Goal: Task Accomplishment & Management: Manage account settings

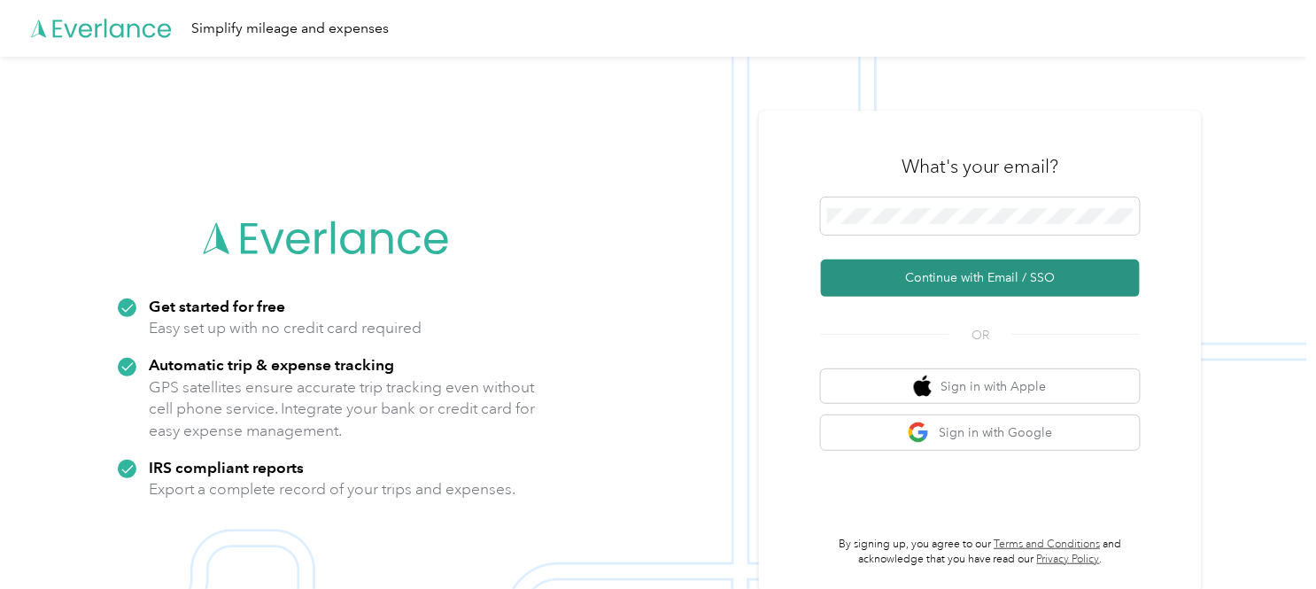
click at [1004, 280] on button "Continue with Email / SSO" at bounding box center [980, 277] width 319 height 37
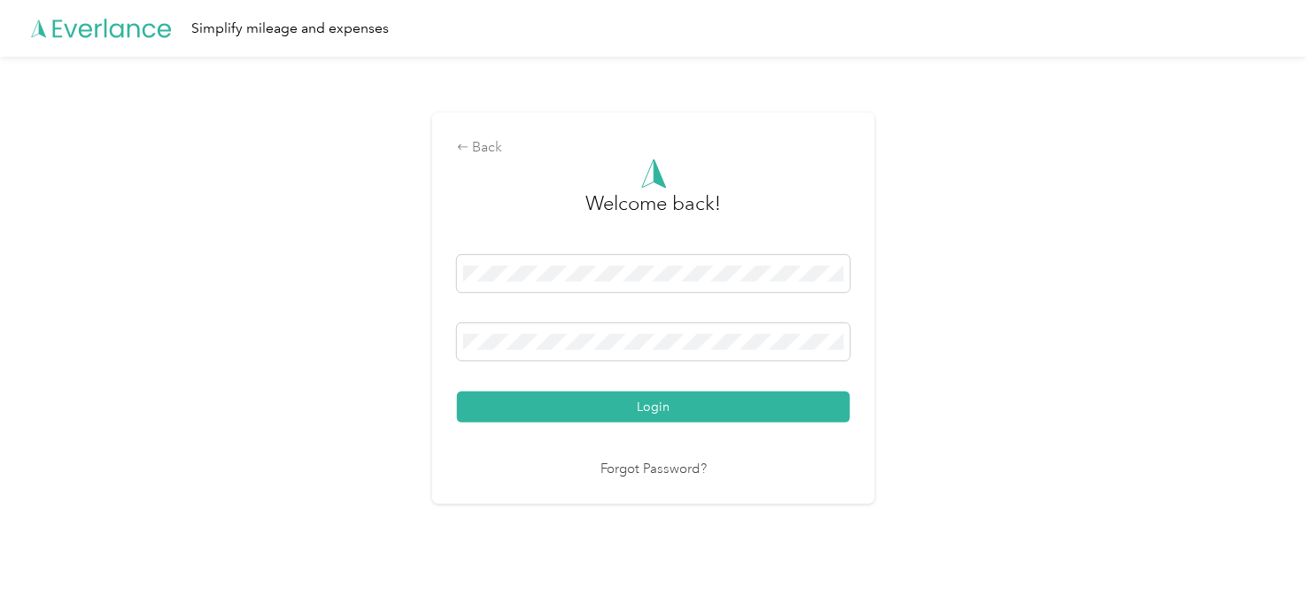
click at [662, 411] on button "Login" at bounding box center [653, 406] width 393 height 31
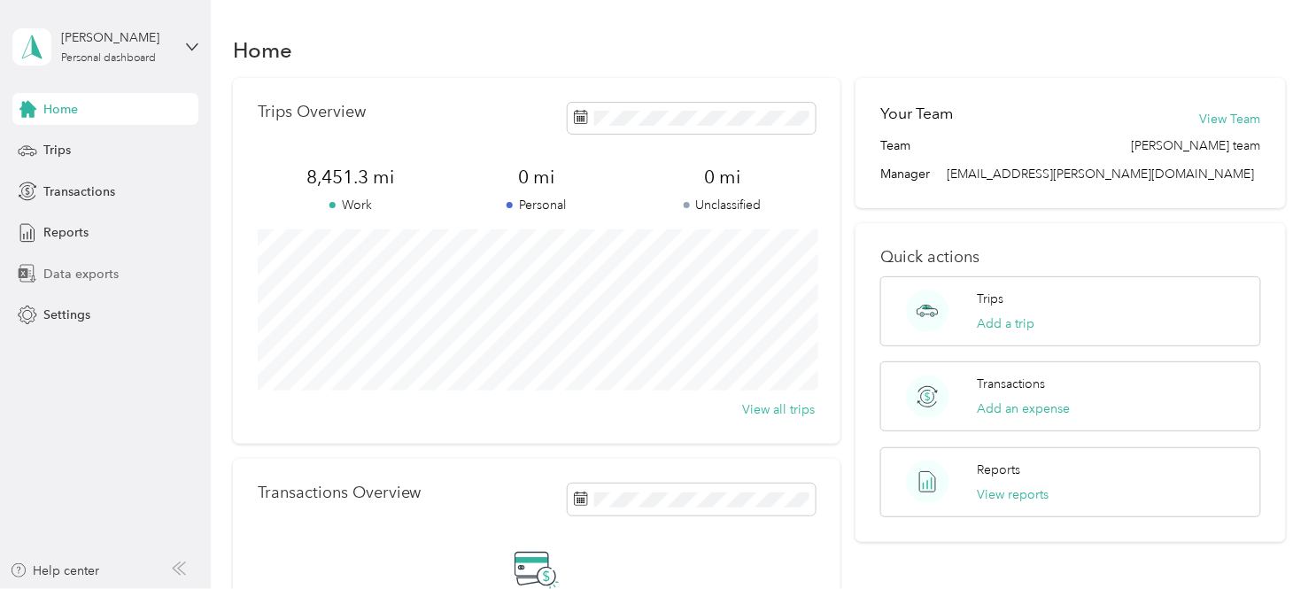
click at [73, 270] on span "Data exports" at bounding box center [80, 274] width 75 height 19
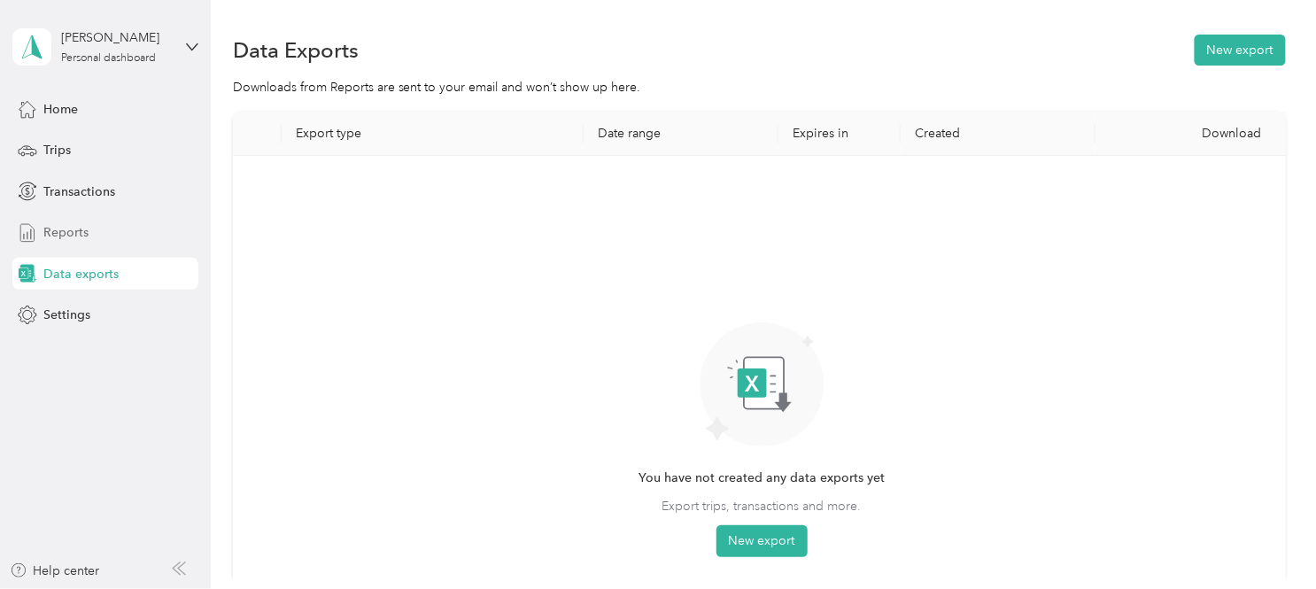
click at [86, 228] on div "Reports" at bounding box center [105, 233] width 186 height 32
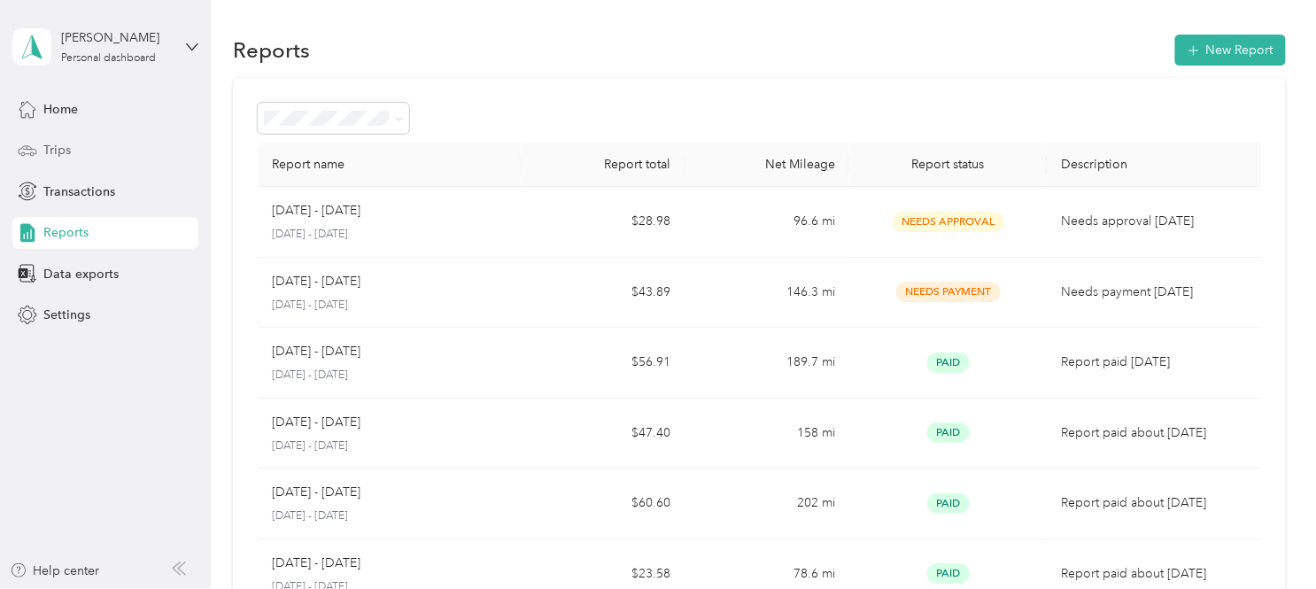
click at [75, 151] on div "Trips" at bounding box center [105, 151] width 186 height 32
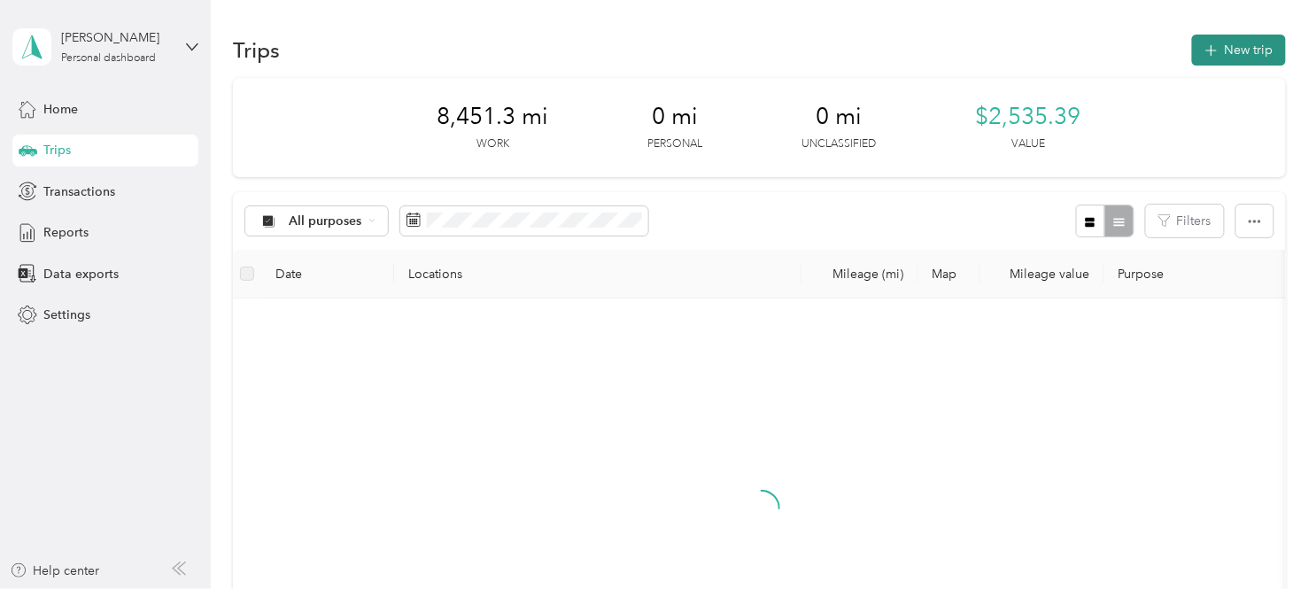
click at [1251, 40] on button "New trip" at bounding box center [1239, 50] width 94 height 31
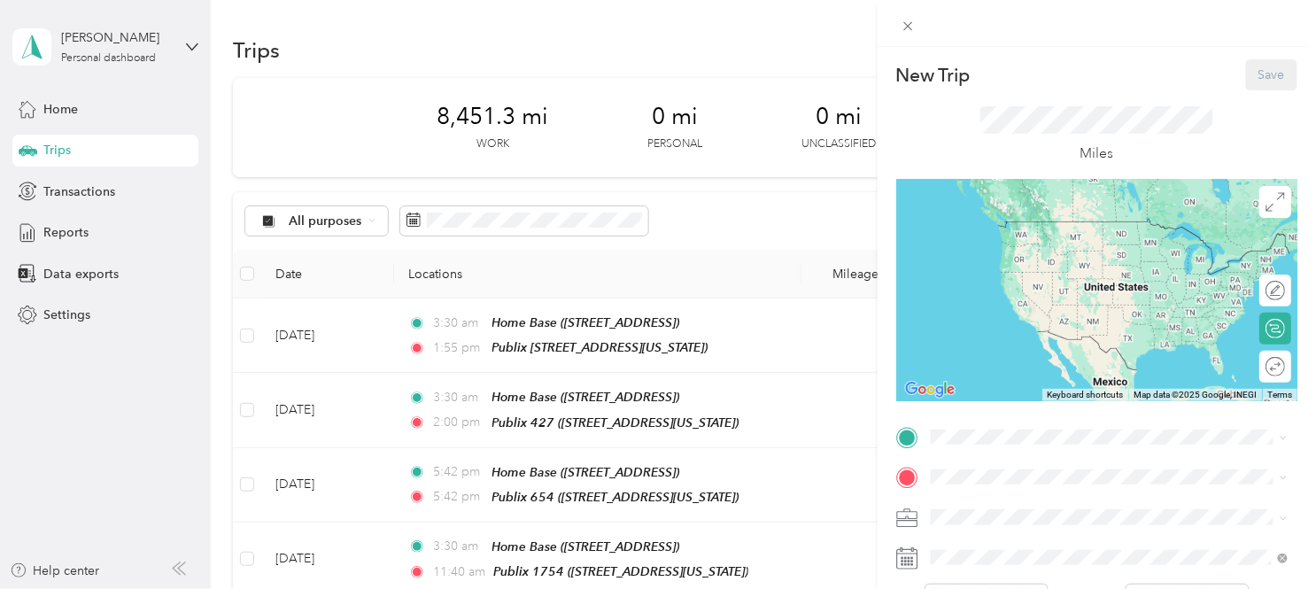
click at [64, 314] on div "New Trip Save This trip cannot be edited because it is either under review, app…" at bounding box center [658, 294] width 1316 height 589
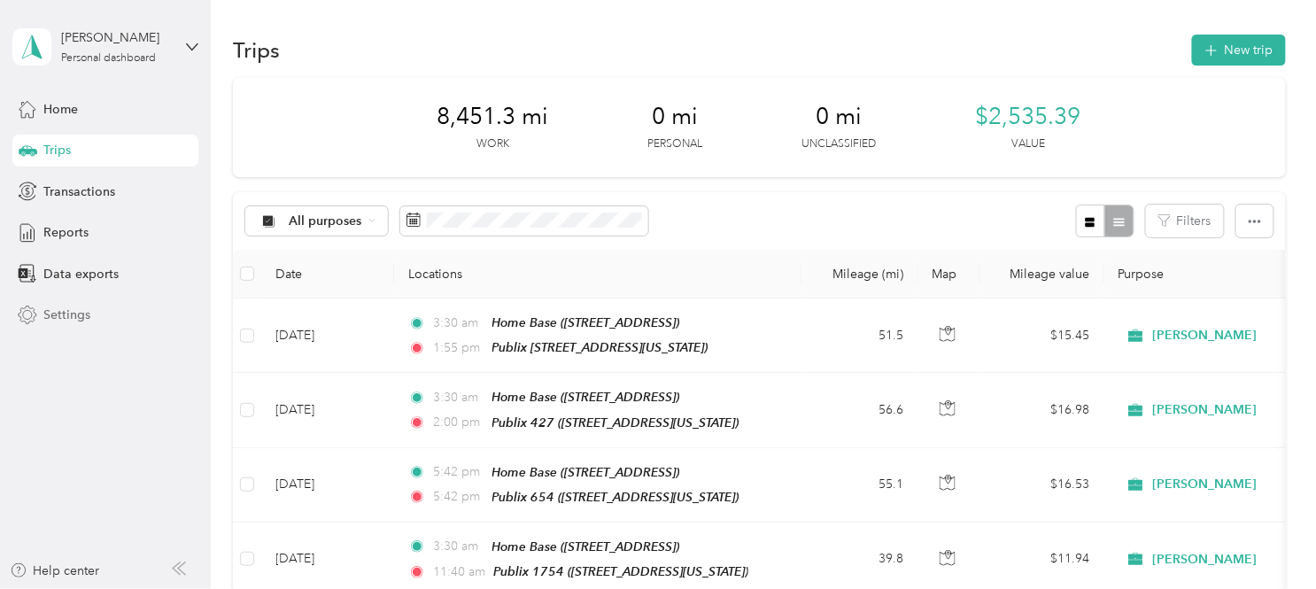
click at [57, 314] on span "Settings" at bounding box center [66, 315] width 47 height 19
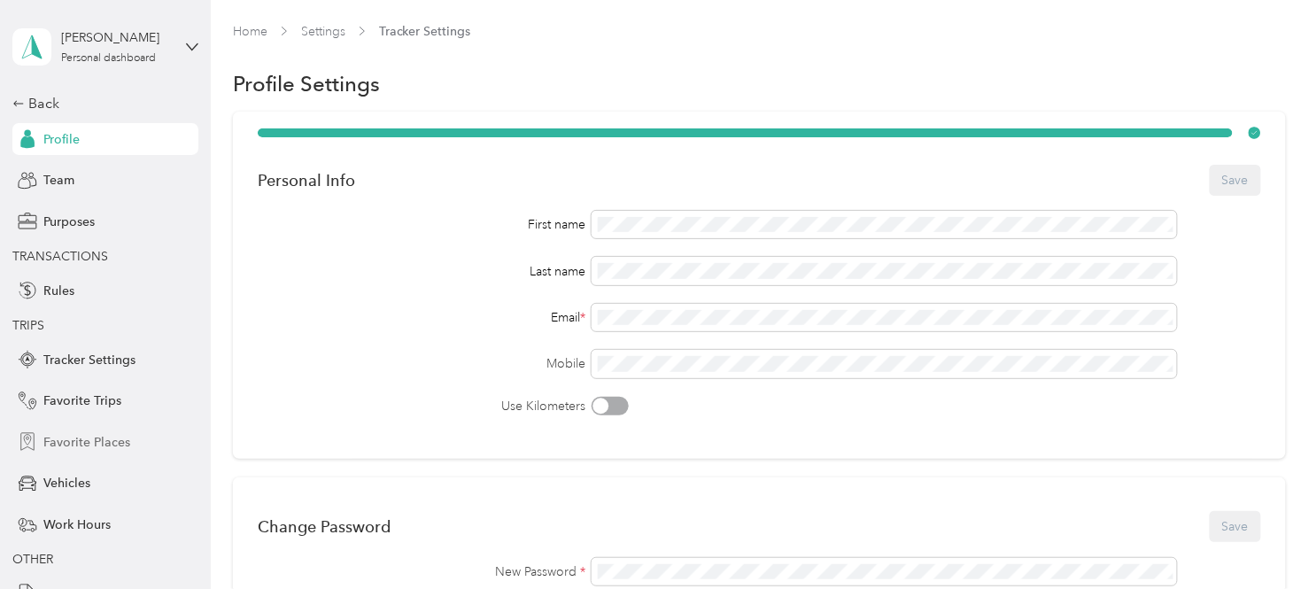
click at [89, 438] on span "Favorite Places" at bounding box center [86, 442] width 87 height 19
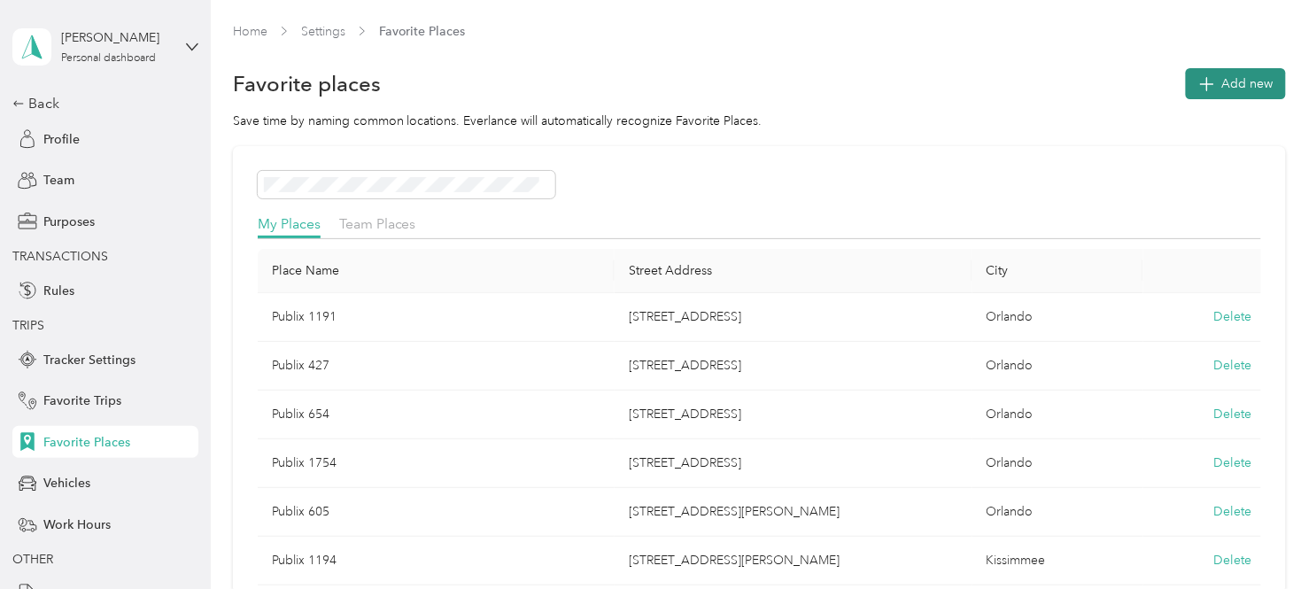
click at [1225, 89] on button "Add new" at bounding box center [1236, 83] width 100 height 31
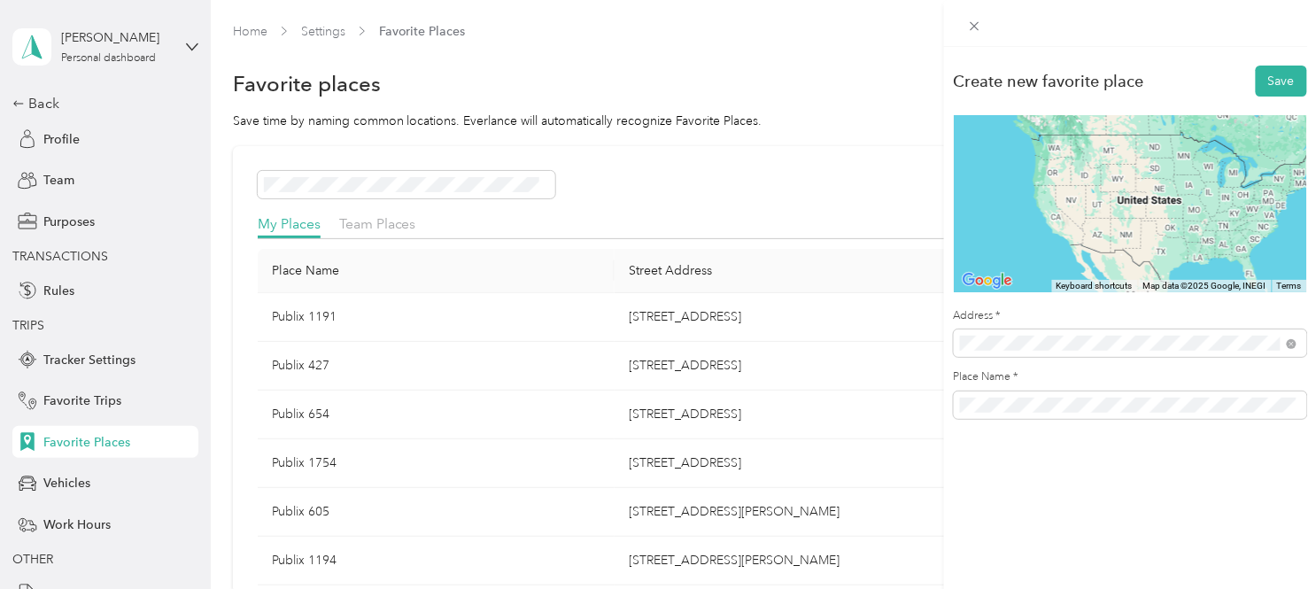
click at [1079, 134] on span "[STREET_ADDRESS][PERSON_NAME][US_STATE]" at bounding box center [1131, 128] width 275 height 16
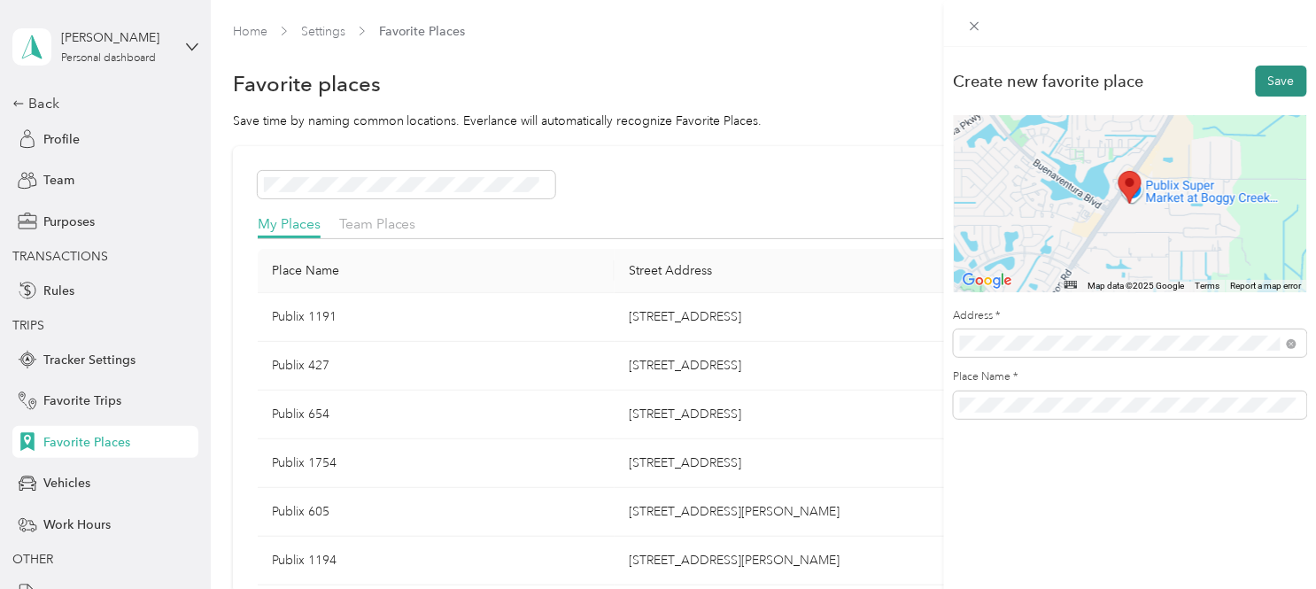
click at [1275, 83] on button "Save" at bounding box center [1281, 81] width 51 height 31
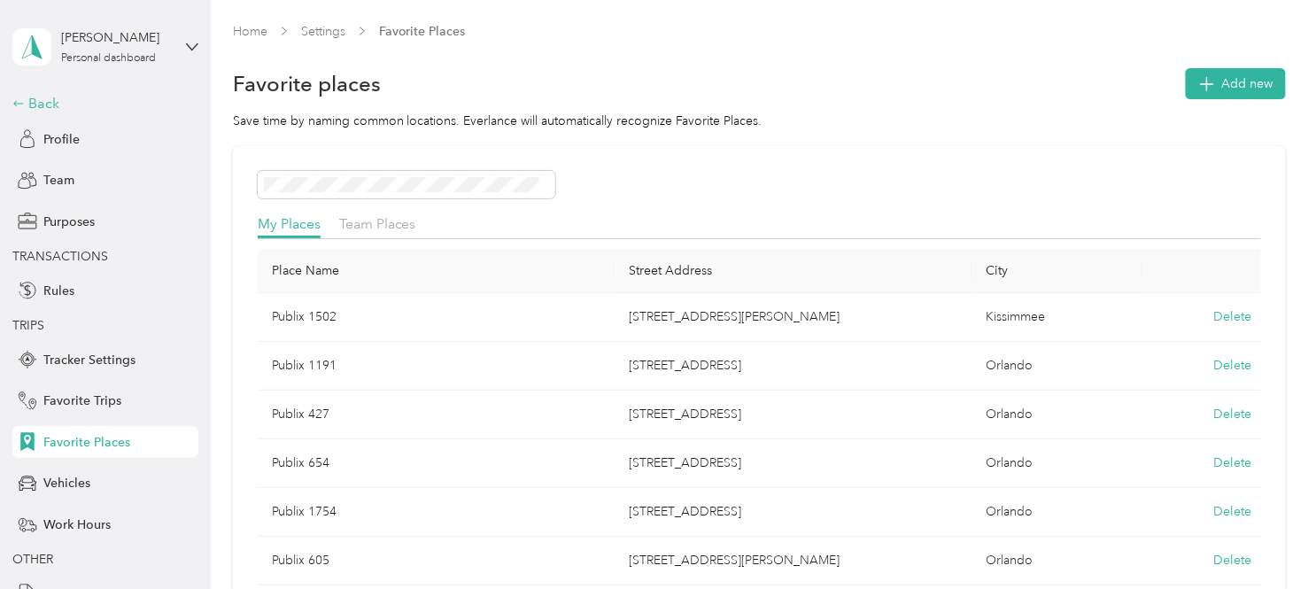
click at [33, 96] on div "Back" at bounding box center [100, 103] width 177 height 21
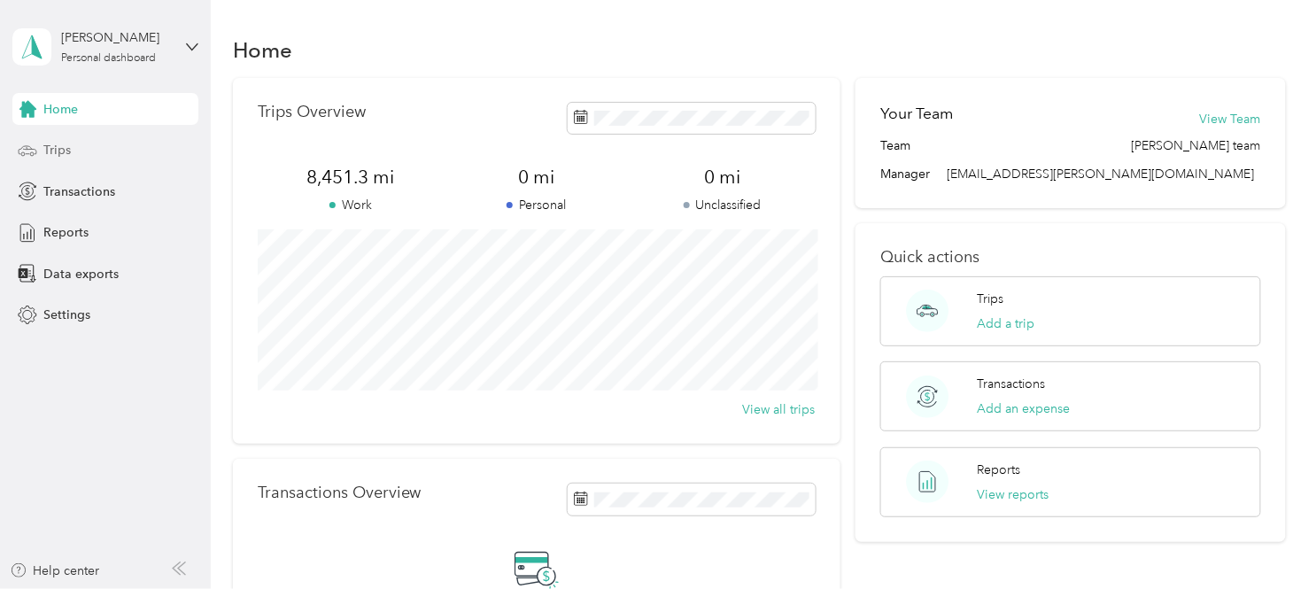
click at [53, 154] on span "Trips" at bounding box center [56, 150] width 27 height 19
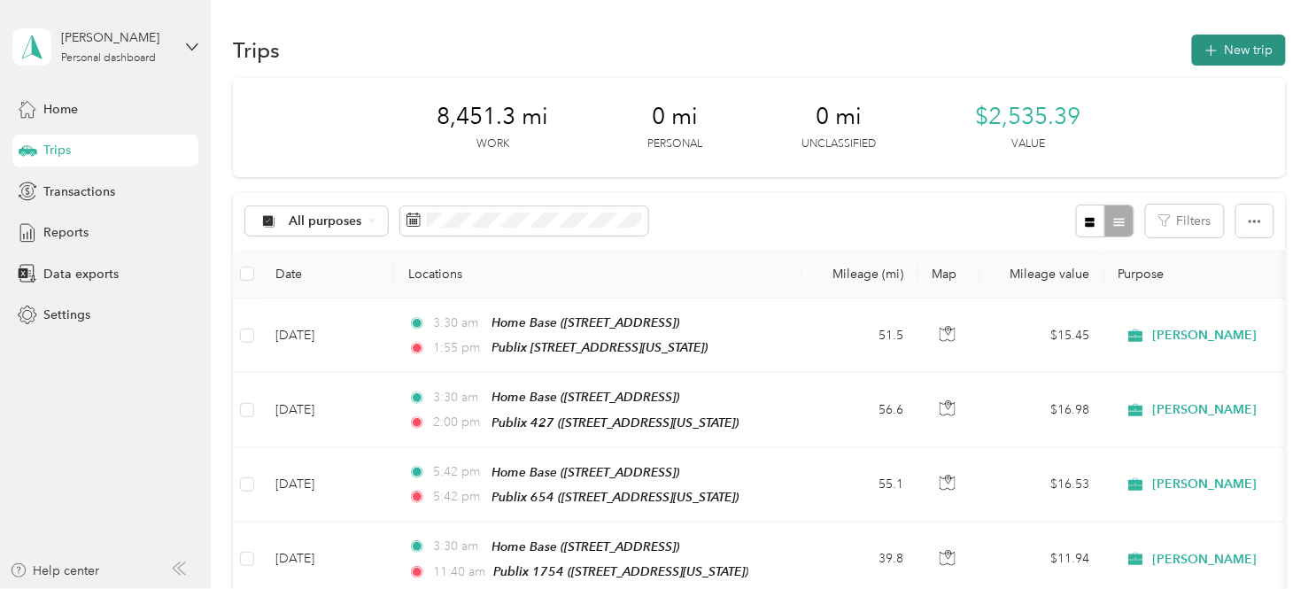
click at [1242, 35] on button "New trip" at bounding box center [1239, 50] width 94 height 31
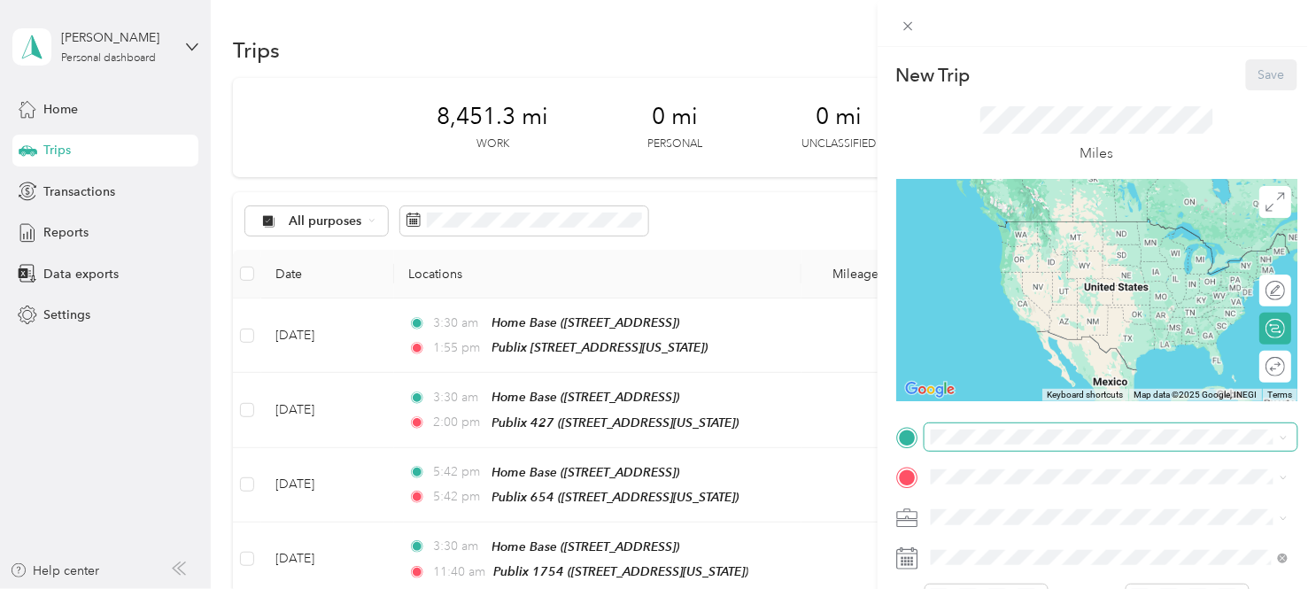
click at [946, 425] on span at bounding box center [1111, 436] width 373 height 27
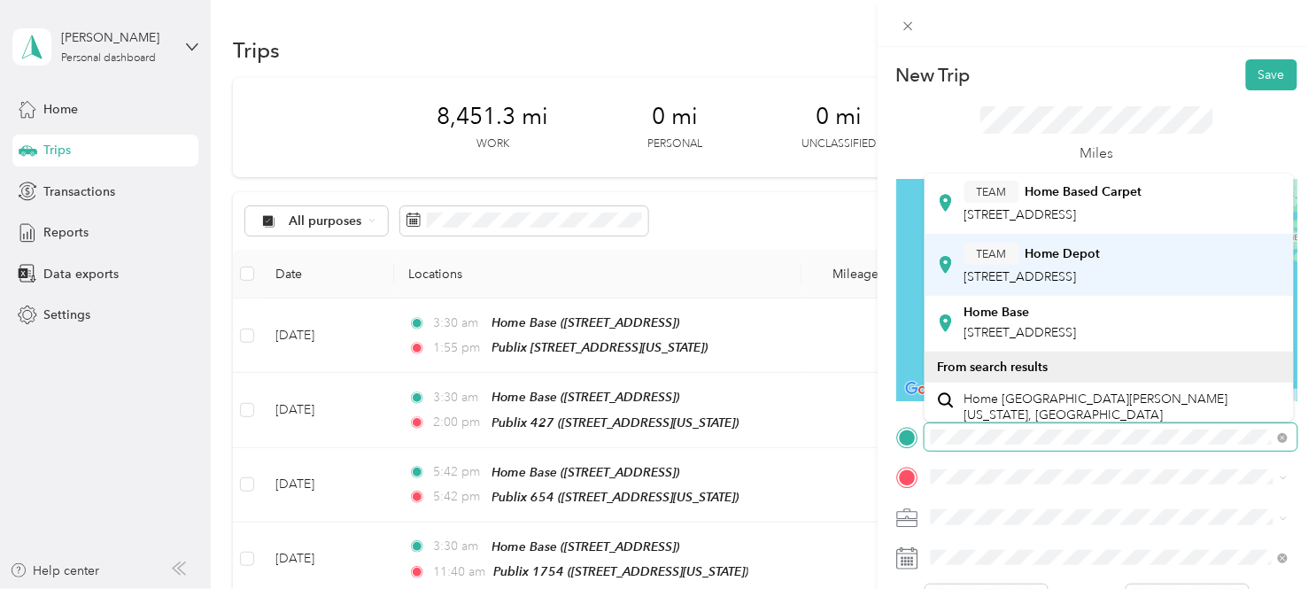
scroll to position [590, 0]
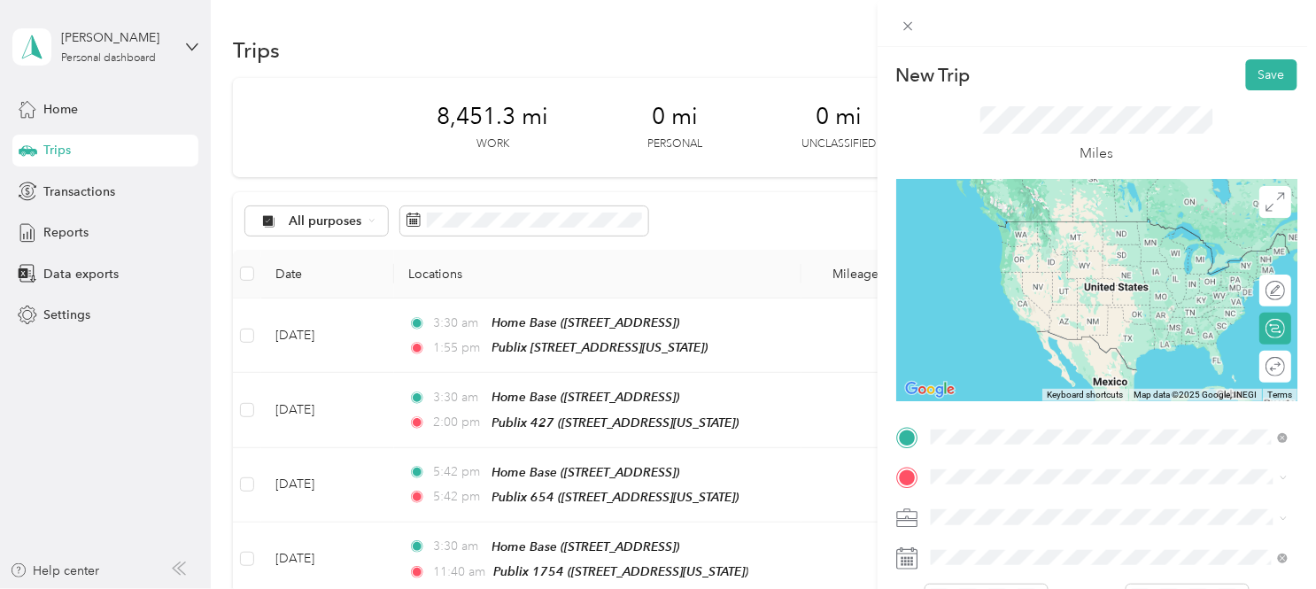
click at [1077, 225] on div "Home Base [STREET_ADDRESS]" at bounding box center [1020, 206] width 112 height 37
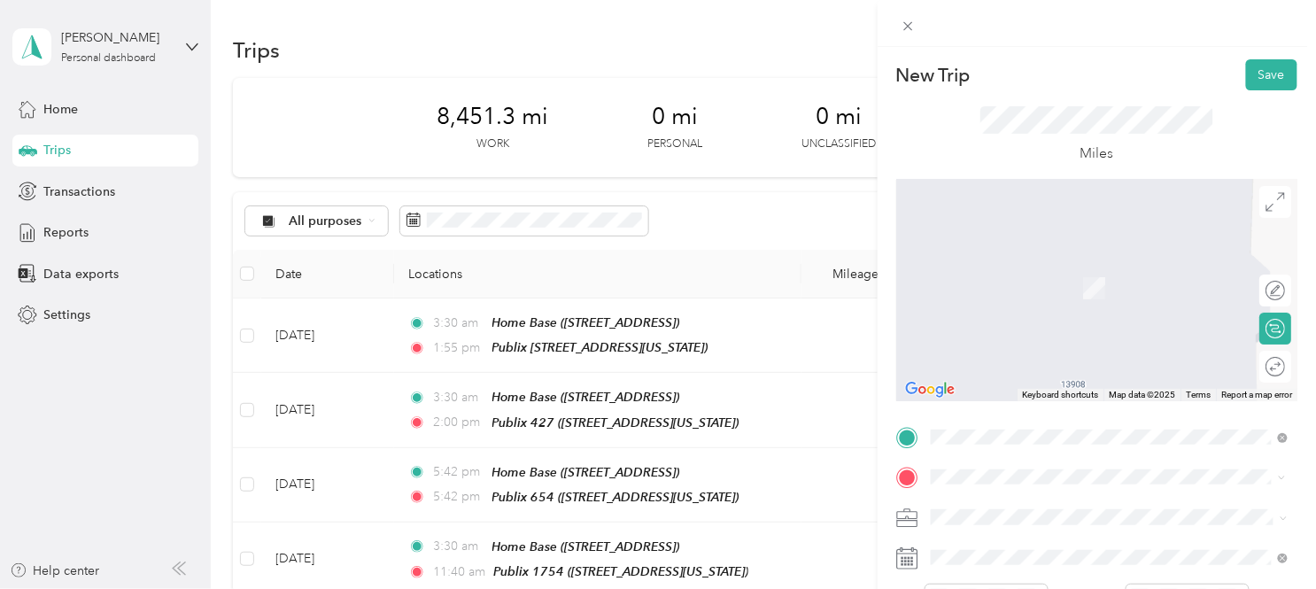
click at [998, 297] on div "Publix [STREET_ADDRESS][PERSON_NAME][US_STATE]" at bounding box center [1101, 277] width 275 height 37
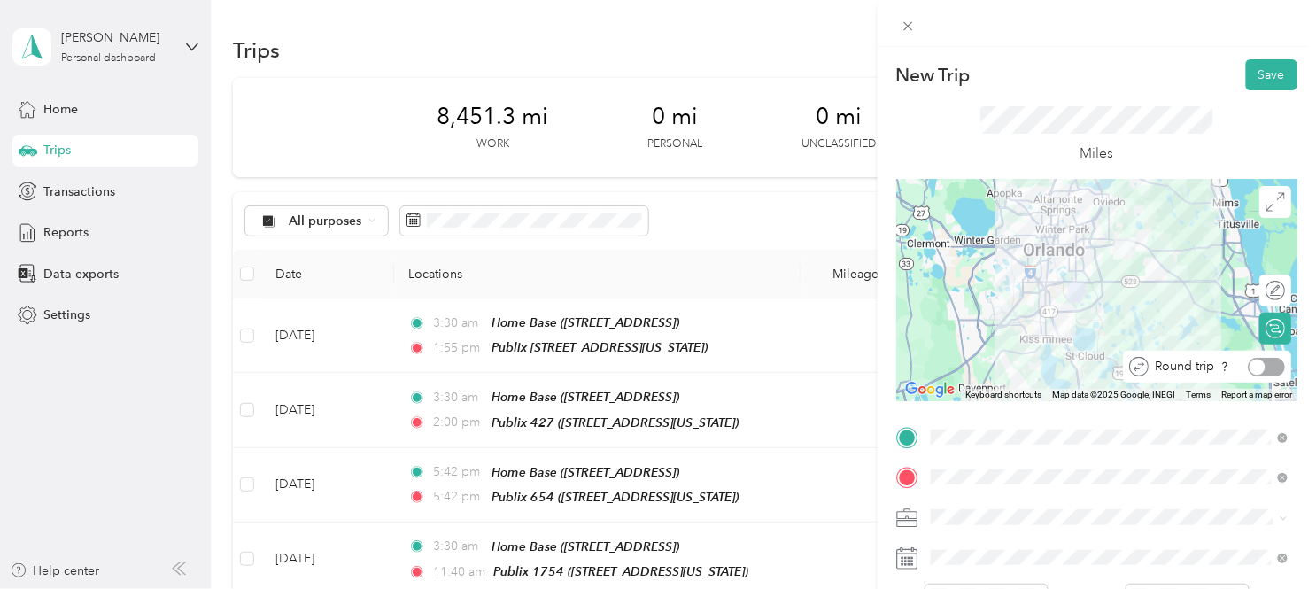
click at [1268, 369] on div at bounding box center [1266, 367] width 37 height 19
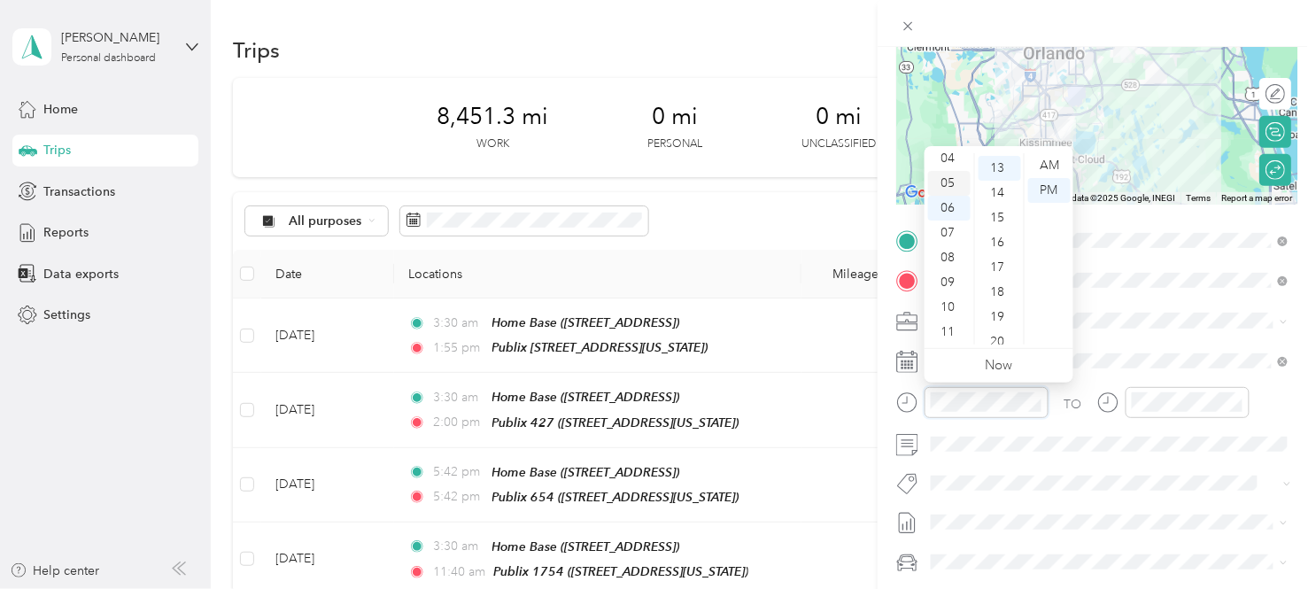
scroll to position [7, 0]
click at [948, 230] on div "03" at bounding box center [949, 233] width 43 height 25
click at [992, 316] on div "30" at bounding box center [1000, 319] width 43 height 25
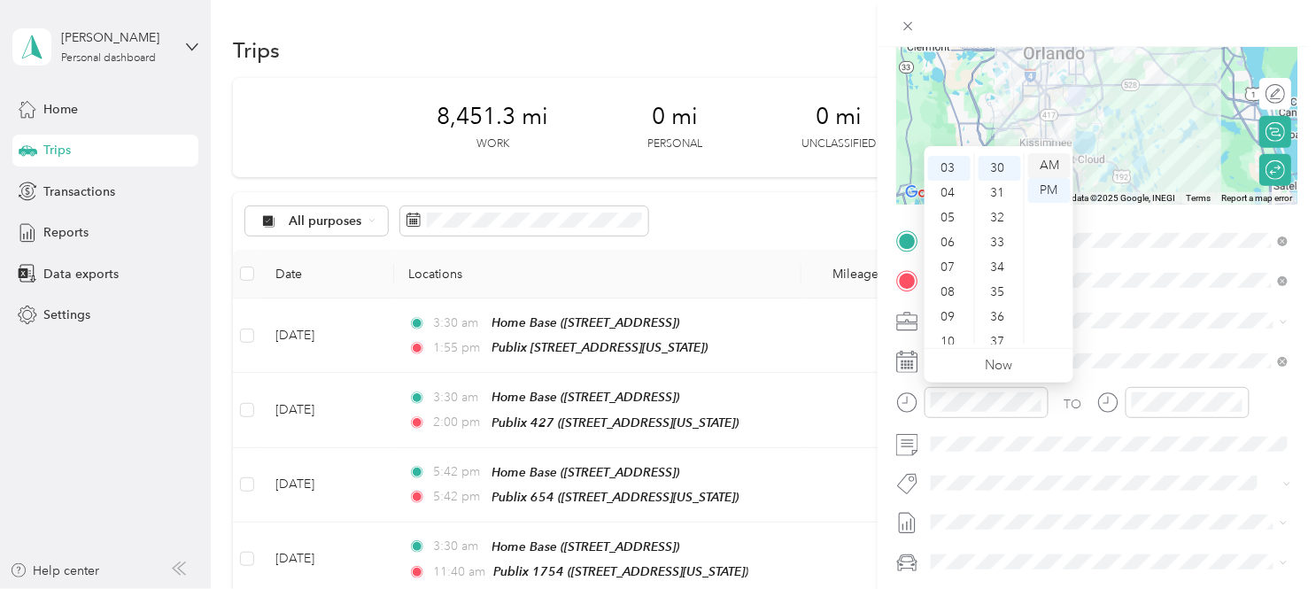
click at [1057, 166] on div "AM" at bounding box center [1049, 165] width 43 height 25
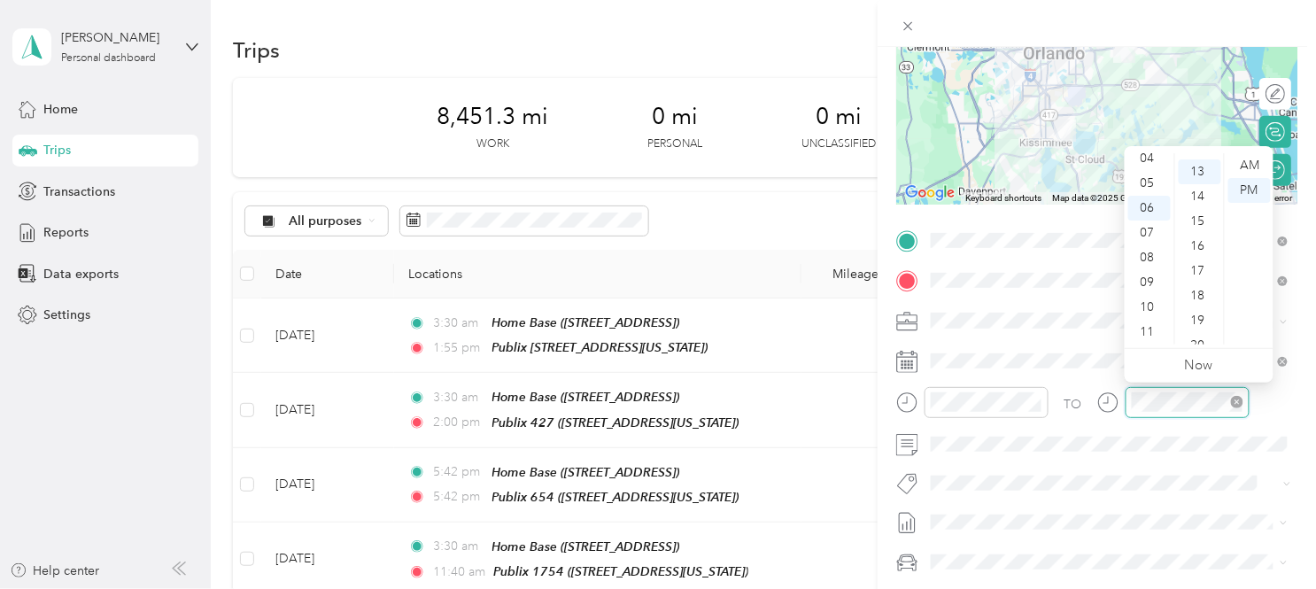
scroll to position [320, 0]
click at [1138, 163] on div "04" at bounding box center [1149, 158] width 43 height 25
click at [1198, 197] on div "10" at bounding box center [1200, 190] width 43 height 25
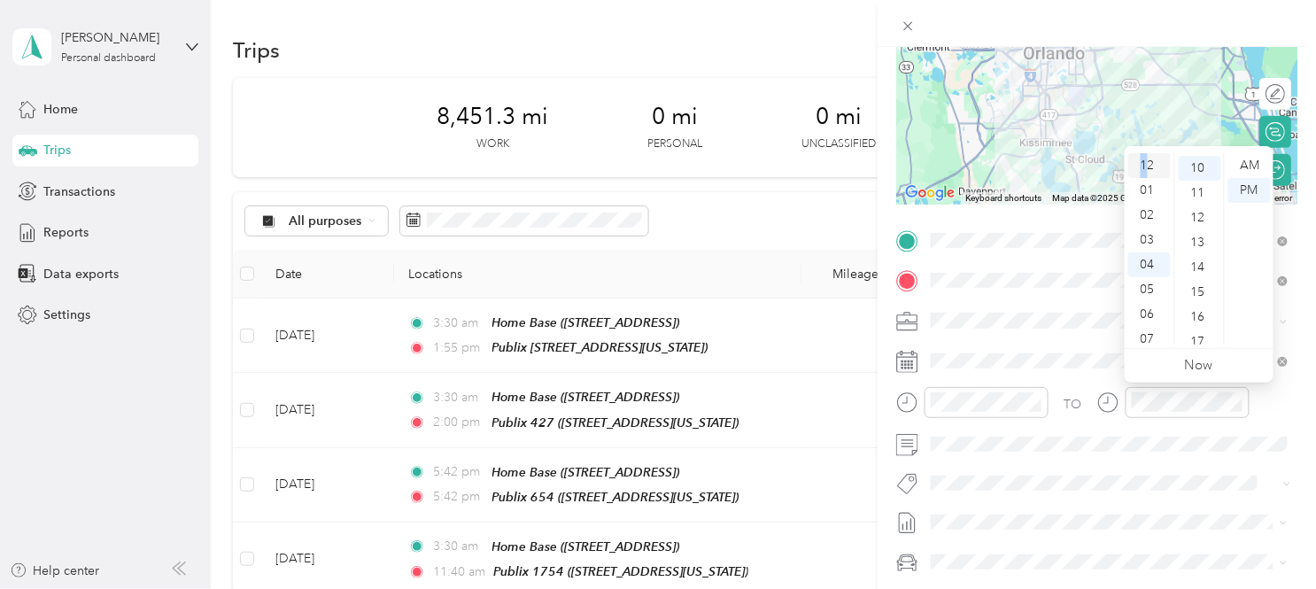
click at [1144, 169] on div "12" at bounding box center [1149, 165] width 43 height 25
click at [1144, 260] on div "04" at bounding box center [1149, 264] width 43 height 25
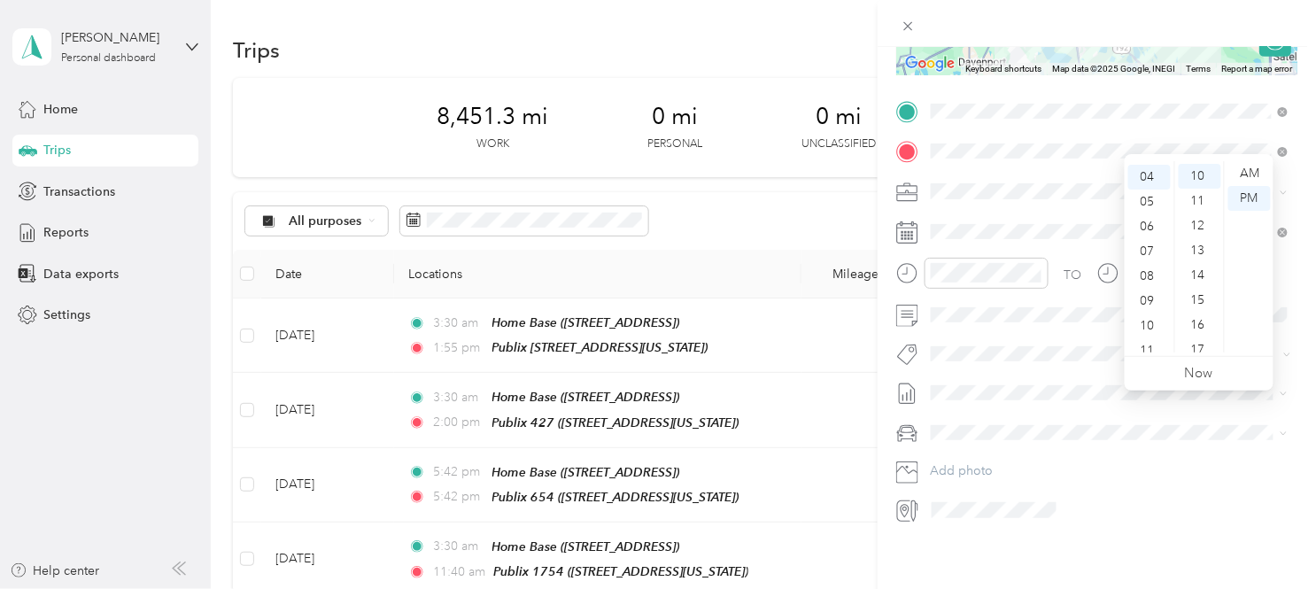
scroll to position [0, 0]
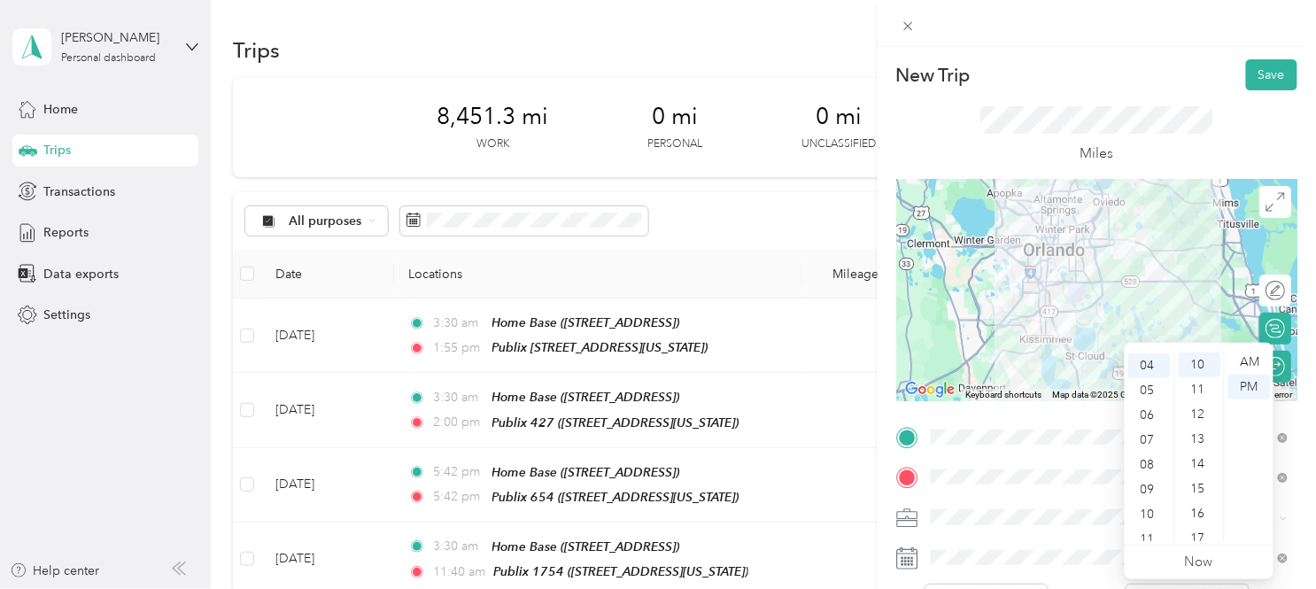
click at [1296, 135] on form "New Trip Save This trip cannot be edited because it is either under review, app…" at bounding box center [1097, 454] width 438 height 791
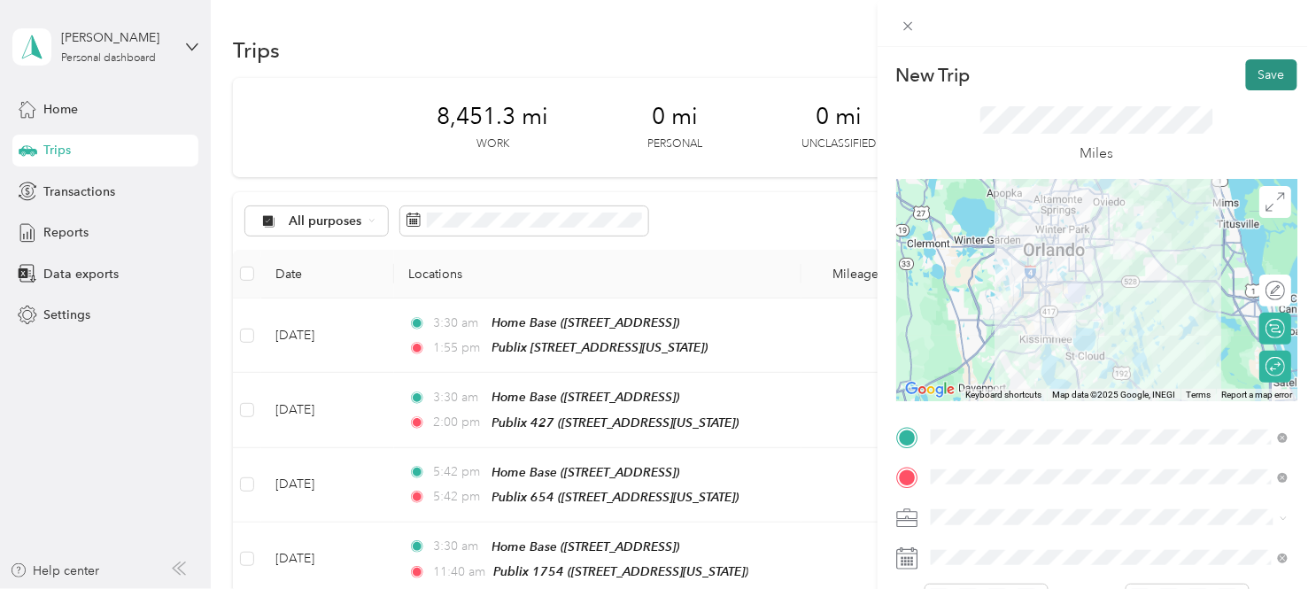
click at [1268, 78] on button "Save" at bounding box center [1271, 74] width 51 height 31
